Goal: Information Seeking & Learning: Find specific fact

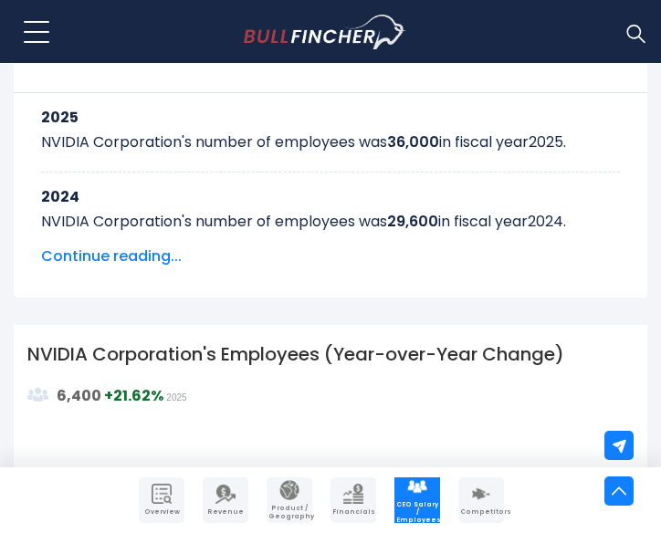
scroll to position [1198, 0]
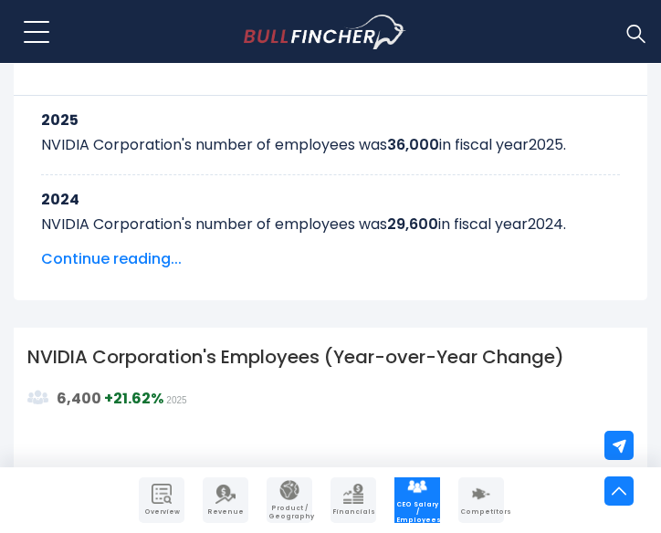
click at [141, 248] on div "2025 NVIDIA Corporation's number of employees was 36,000 in fiscal year [DATE] …" at bounding box center [330, 169] width 607 height 230
click at [142, 262] on span "Continue reading..." at bounding box center [330, 259] width 579 height 22
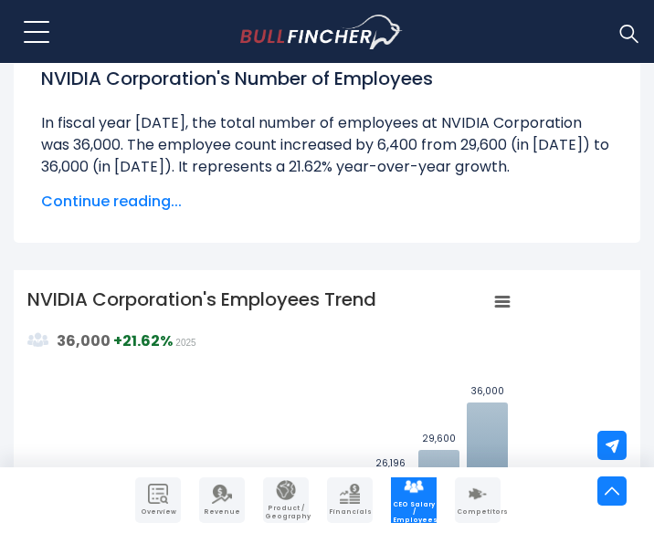
scroll to position [506, 0]
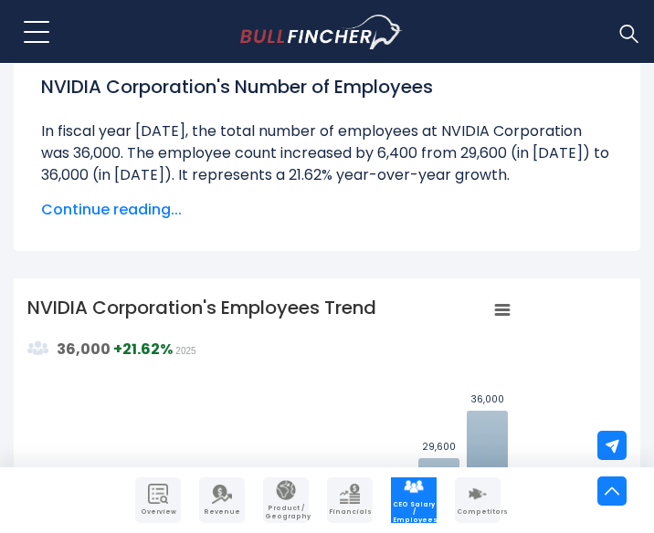
scroll to position [503, 0]
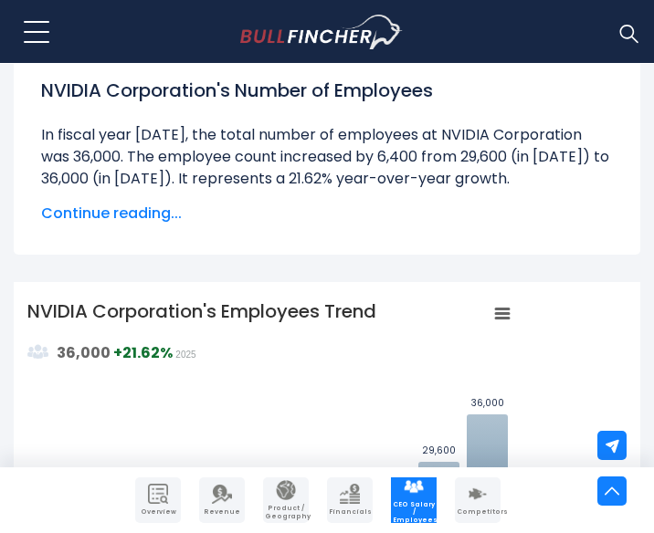
click at [123, 212] on span "Continue reading..." at bounding box center [327, 214] width 572 height 22
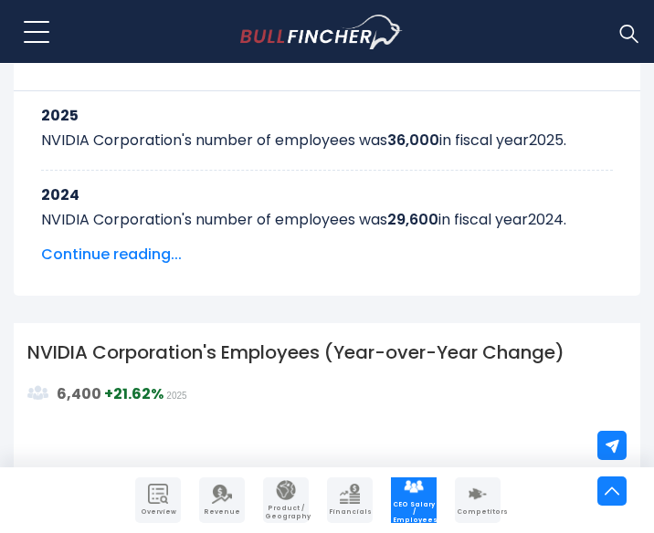
scroll to position [1575, 0]
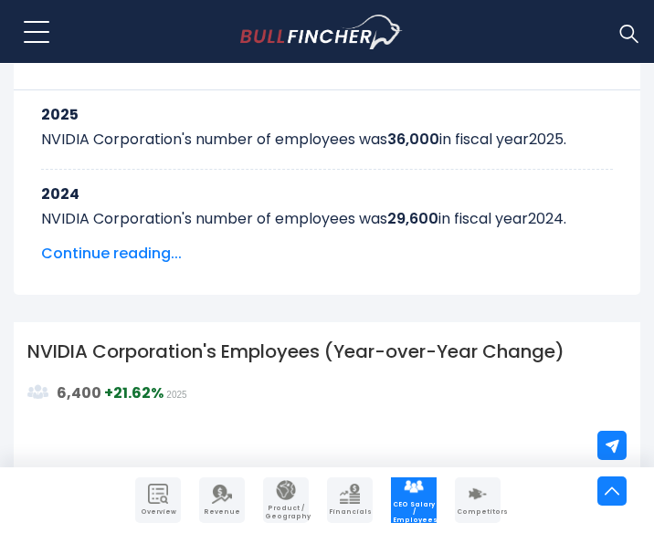
click at [161, 252] on span "Continue reading..." at bounding box center [327, 254] width 572 height 22
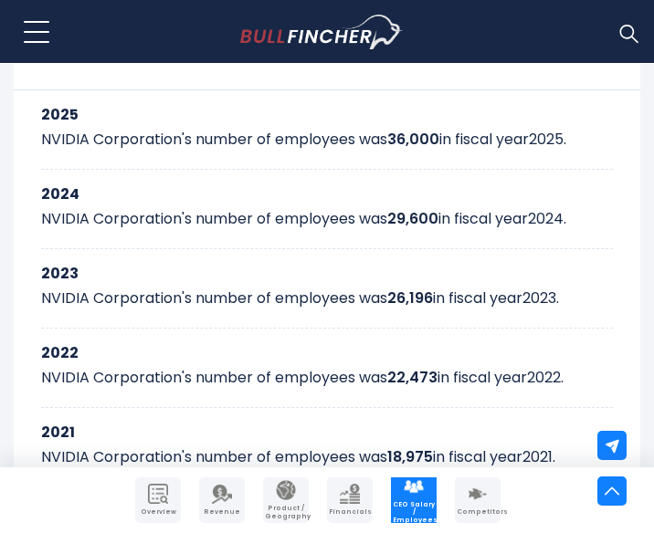
click at [151, 281] on div "2023 NVIDIA Corporation's number of employees was 26,196 in fiscal year 2023 ." at bounding box center [327, 288] width 572 height 79
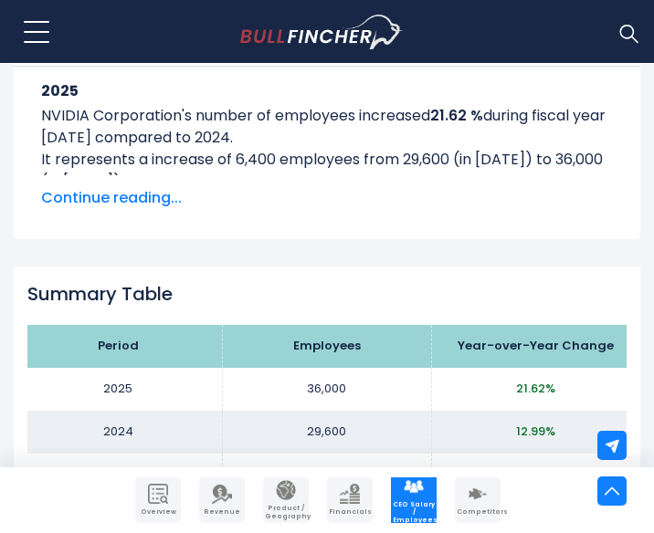
scroll to position [2958, 0]
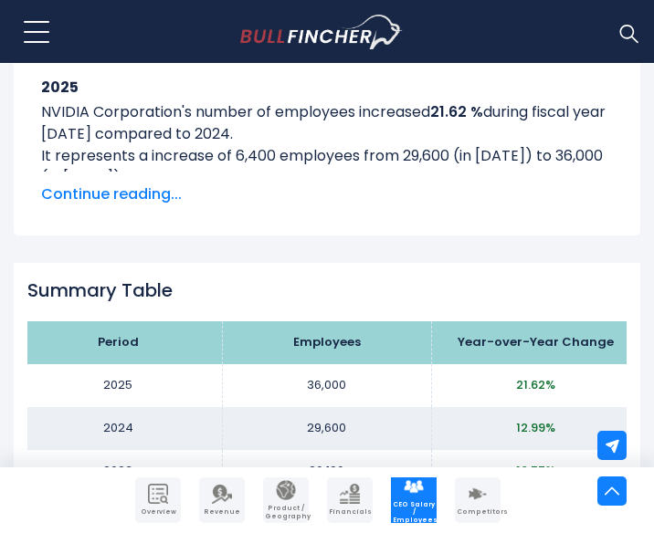
click at [126, 203] on span "Continue reading..." at bounding box center [327, 195] width 572 height 22
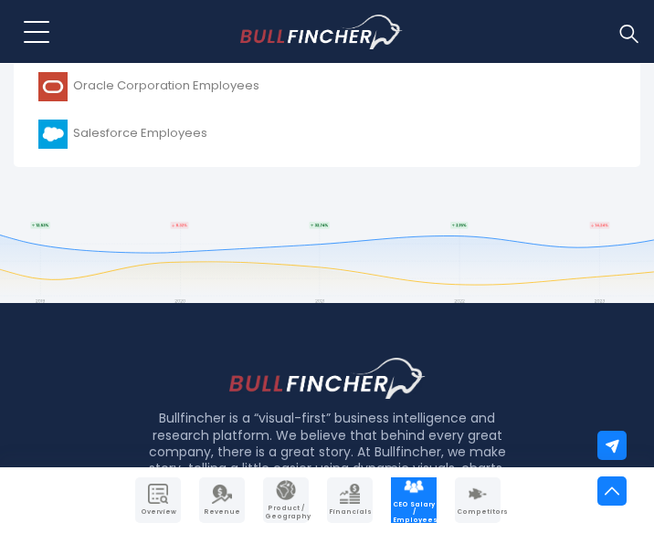
scroll to position [6369, 0]
